Goal: Task Accomplishment & Management: Manage account settings

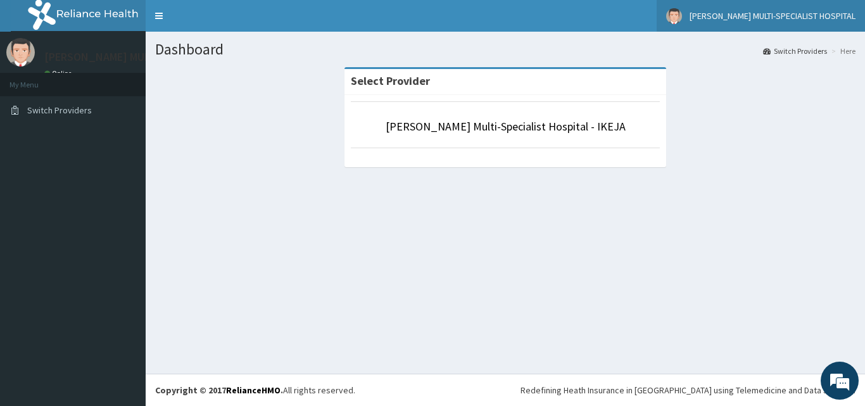
click at [682, 20] on img at bounding box center [674, 16] width 16 height 16
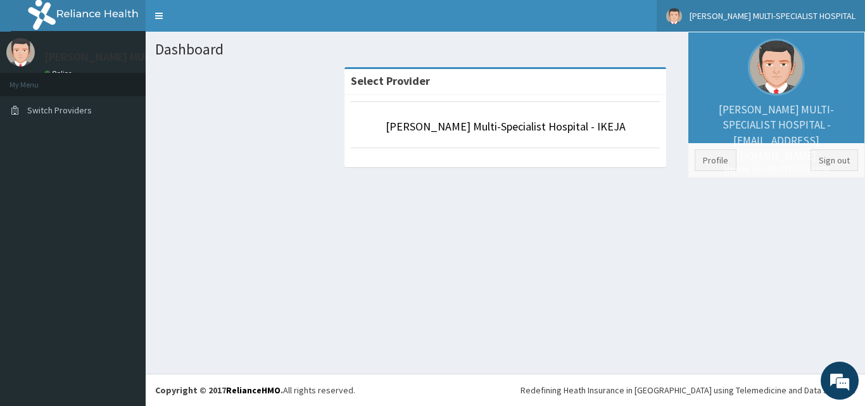
click at [837, 163] on small "Member since [DATE] 12:45:39 PM" at bounding box center [776, 168] width 163 height 11
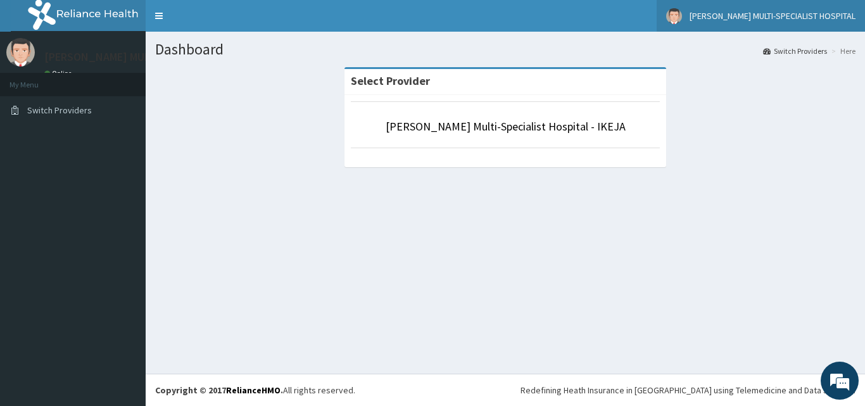
click at [678, 16] on img at bounding box center [674, 16] width 16 height 16
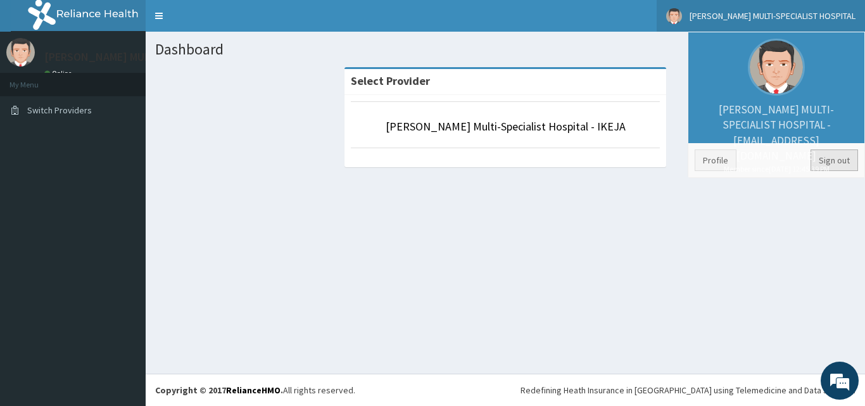
click at [843, 160] on link "Sign out" at bounding box center [833, 160] width 47 height 22
